Goal: Task Accomplishment & Management: Manage account settings

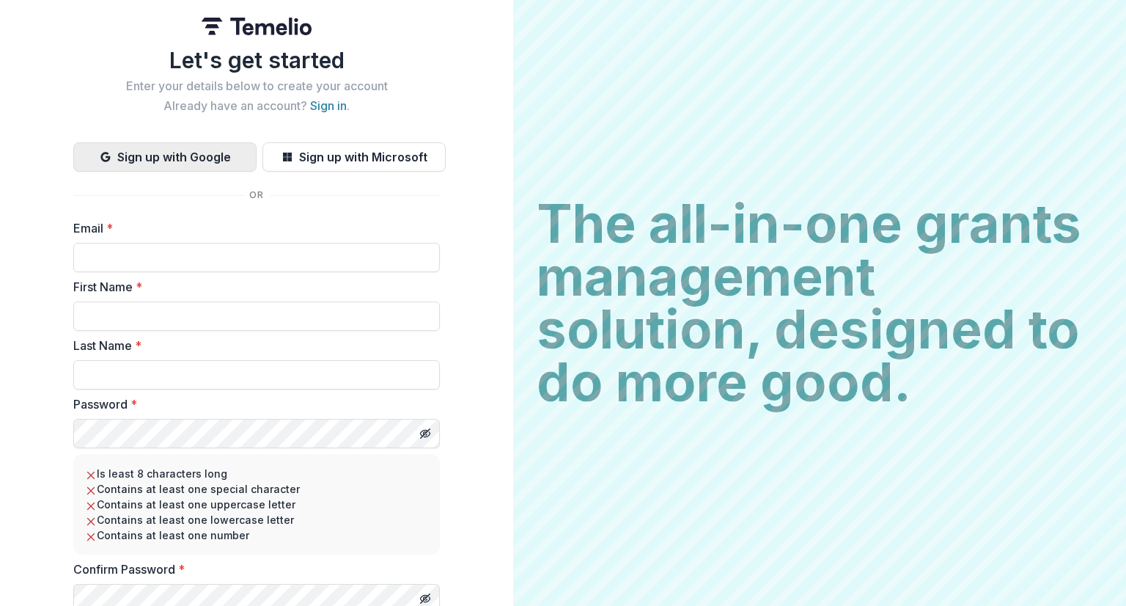
click at [196, 164] on button "Sign up with Google" at bounding box center [164, 156] width 183 height 29
click at [193, 160] on button "Sign up with Google" at bounding box center [164, 156] width 183 height 29
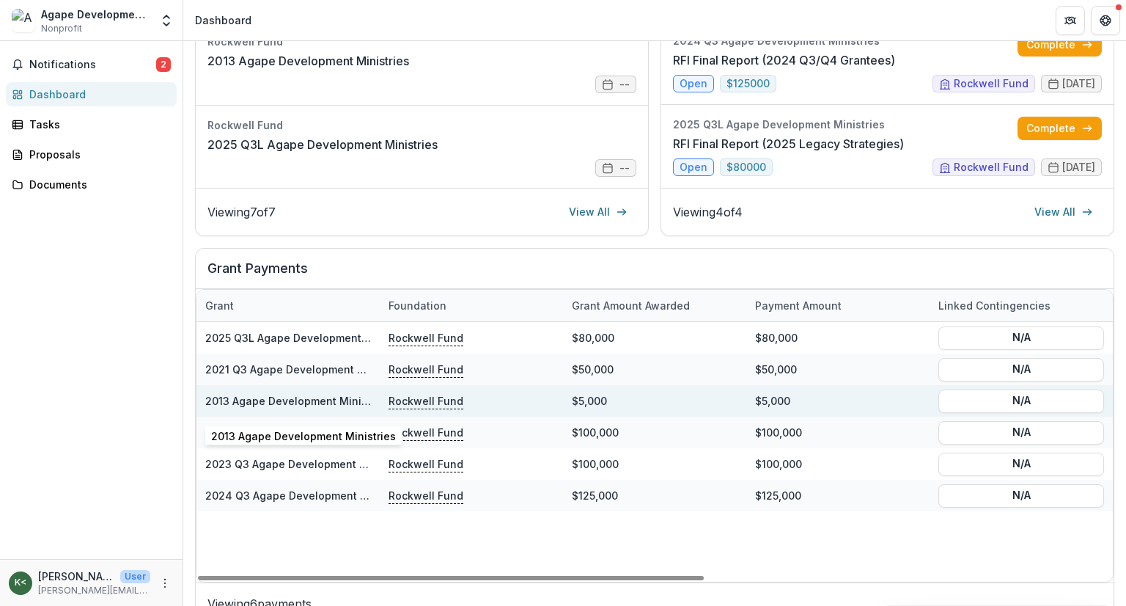
scroll to position [359, 0]
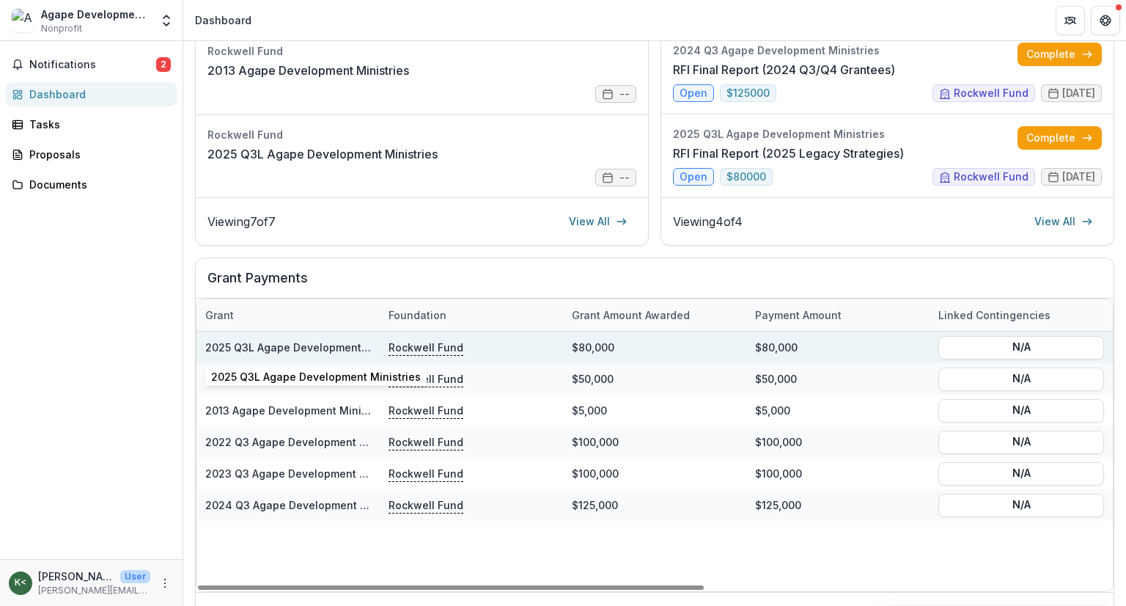
click at [323, 345] on link "2025 Q3L Agape Development Ministries" at bounding box center [310, 347] width 210 height 12
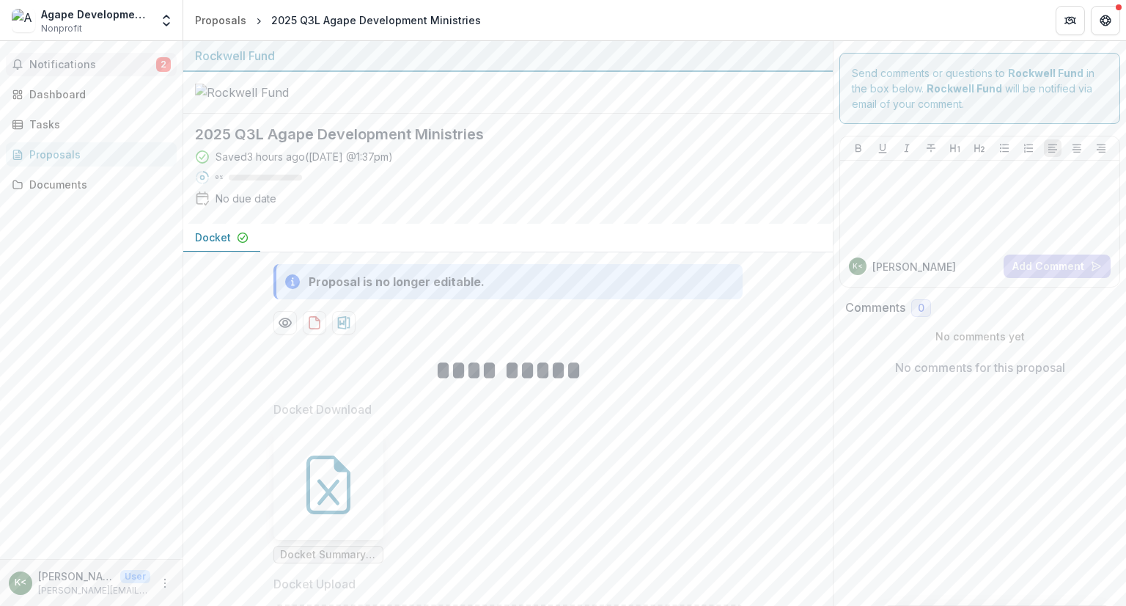
click at [58, 68] on span "Notifications" at bounding box center [92, 65] width 127 height 12
